Goal: Task Accomplishment & Management: Complete application form

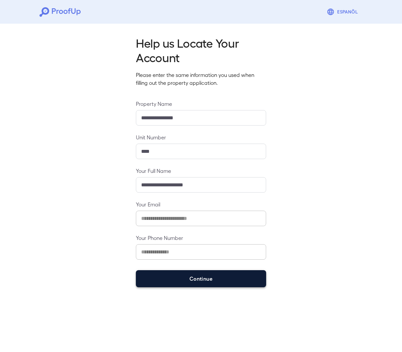
click at [206, 283] on button "Continue" at bounding box center [201, 278] width 130 height 17
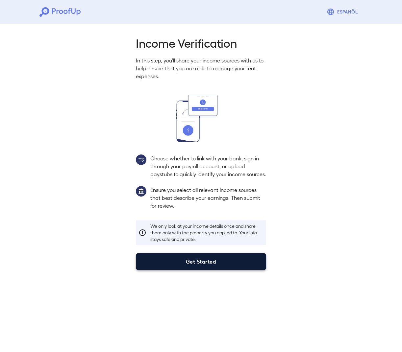
click at [208, 269] on button "Get Started" at bounding box center [201, 261] width 130 height 17
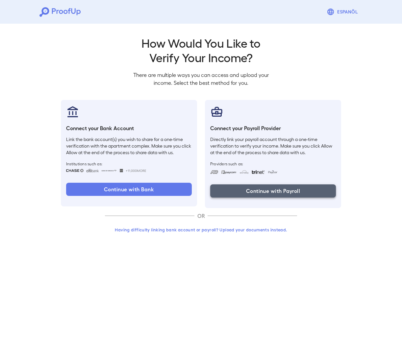
click at [273, 192] on button "Continue with Payroll" at bounding box center [273, 190] width 126 height 13
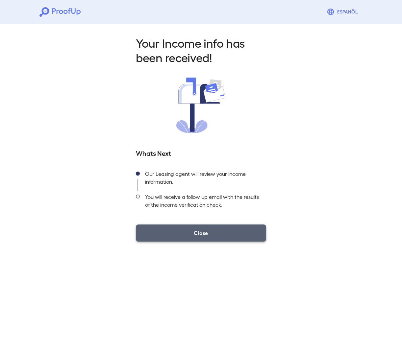
click at [204, 235] on button "Close" at bounding box center [201, 232] width 130 height 17
click at [239, 234] on button "Close" at bounding box center [201, 232] width 130 height 17
